Goal: Navigation & Orientation: Go to known website

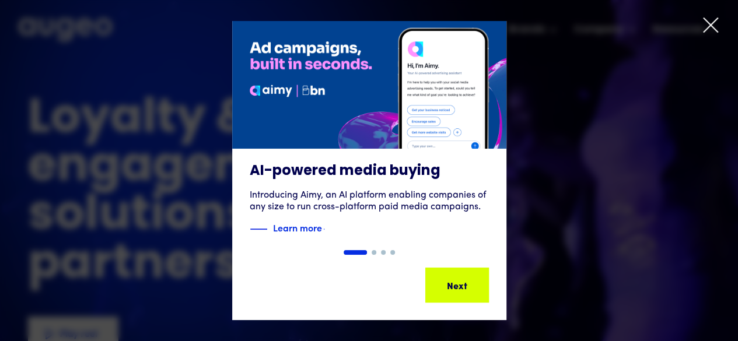
click at [720, 17] on div at bounding box center [369, 170] width 738 height 341
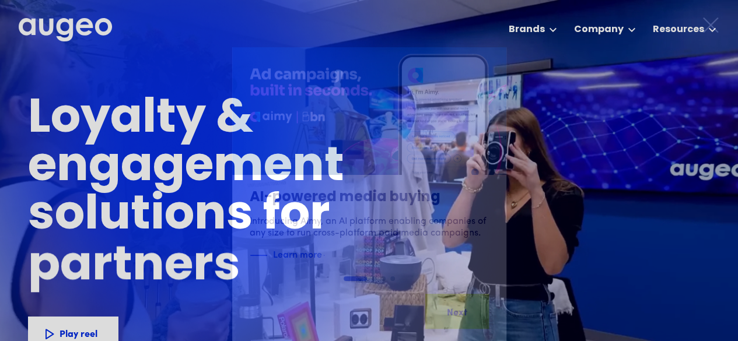
click at [709, 24] on icon at bounding box center [710, 25] width 14 height 14
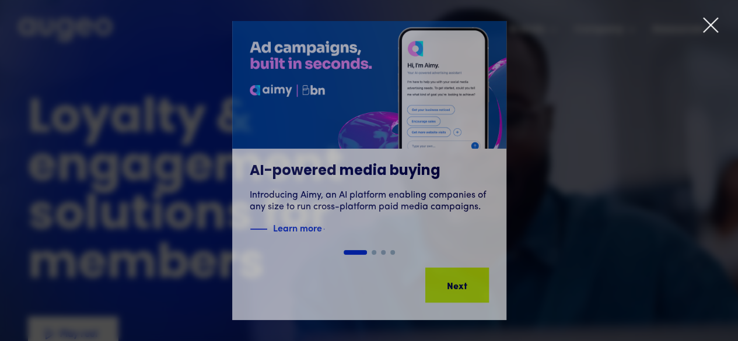
click at [701, 23] on div "1 of 4" at bounding box center [369, 170] width 738 height 299
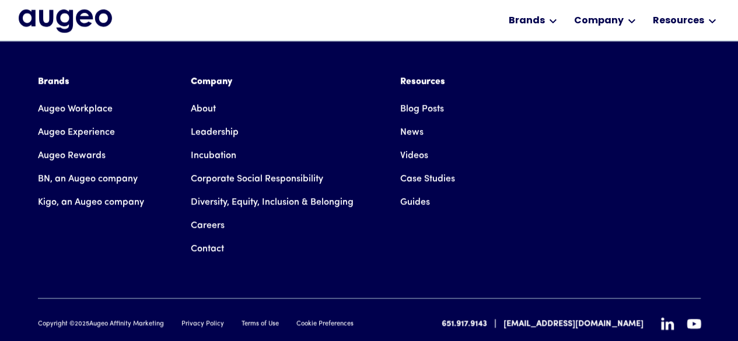
scroll to position [2711, 0]
click at [666, 317] on icon at bounding box center [667, 323] width 13 height 12
